Goal: Use online tool/utility

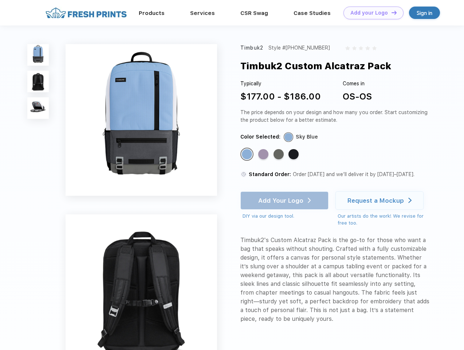
click at [371, 13] on link "Add your Logo Design Tool" at bounding box center [374, 13] width 60 height 13
click at [0, 0] on div "Design Tool" at bounding box center [0, 0] width 0 height 0
click at [391, 12] on link "Add your Logo Design Tool" at bounding box center [374, 13] width 60 height 13
click at [38, 55] on img at bounding box center [38, 55] width 22 height 22
click at [38, 82] on img at bounding box center [38, 82] width 22 height 22
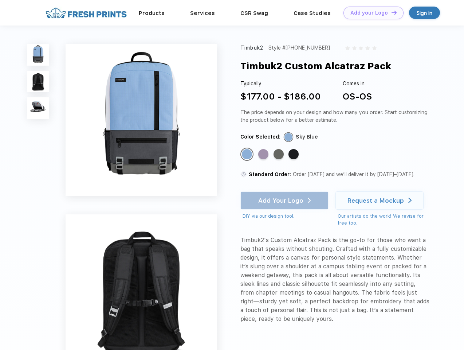
click at [38, 108] on img at bounding box center [38, 108] width 22 height 22
click at [248, 155] on div "Standard Color" at bounding box center [247, 154] width 10 height 10
click at [264, 155] on div "Standard Color" at bounding box center [263, 154] width 10 height 10
click at [280, 155] on div "Standard Color" at bounding box center [279, 154] width 10 height 10
click at [295, 155] on div "Standard Color" at bounding box center [294, 154] width 10 height 10
